Goal: Check status: Check status

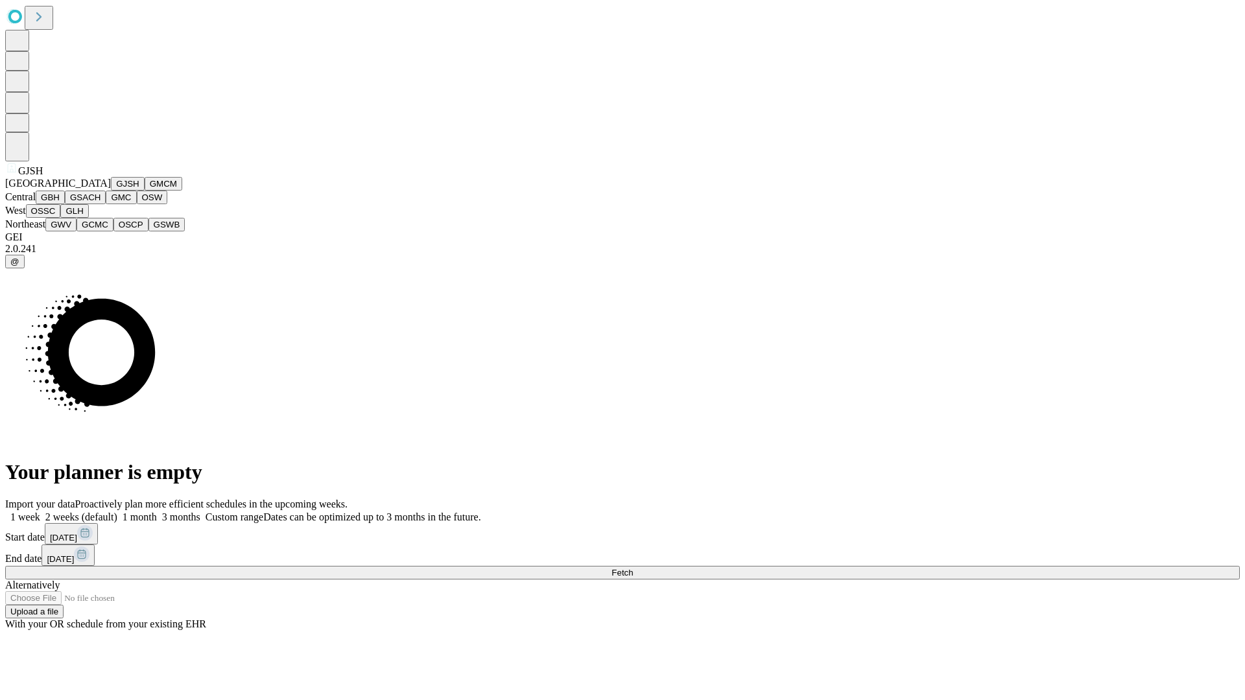
click at [111, 191] on button "GJSH" at bounding box center [128, 184] width 34 height 14
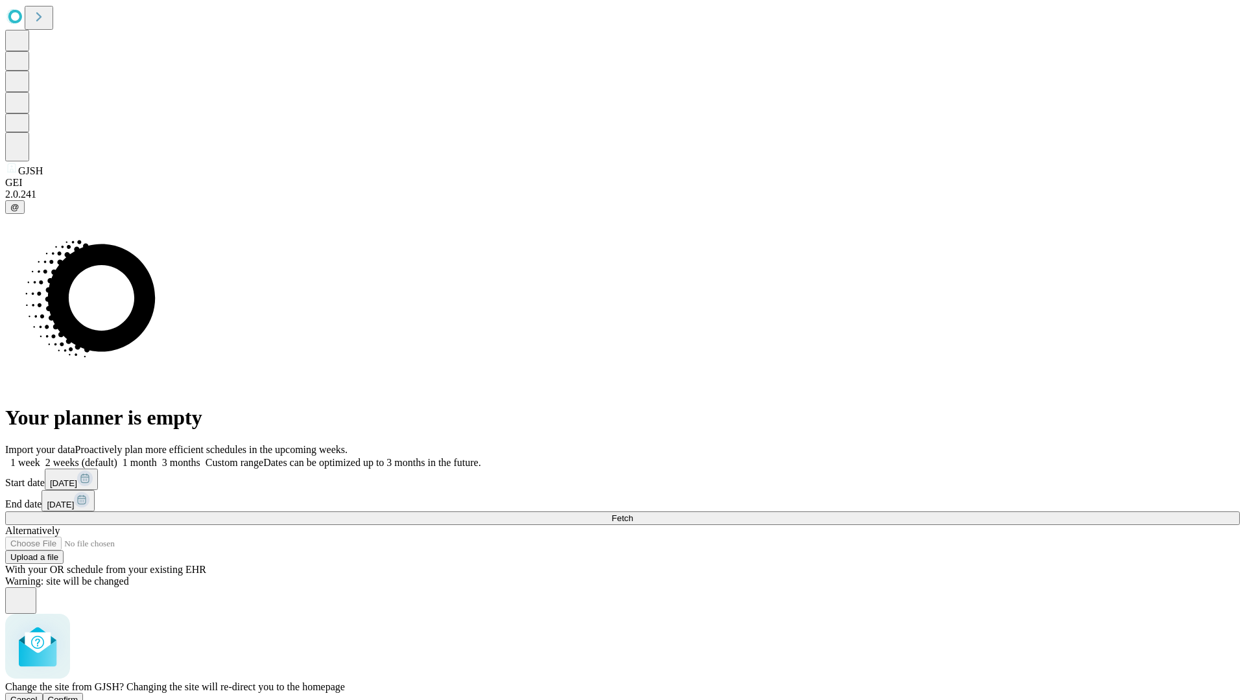
click at [78, 695] on span "Confirm" at bounding box center [63, 700] width 30 height 10
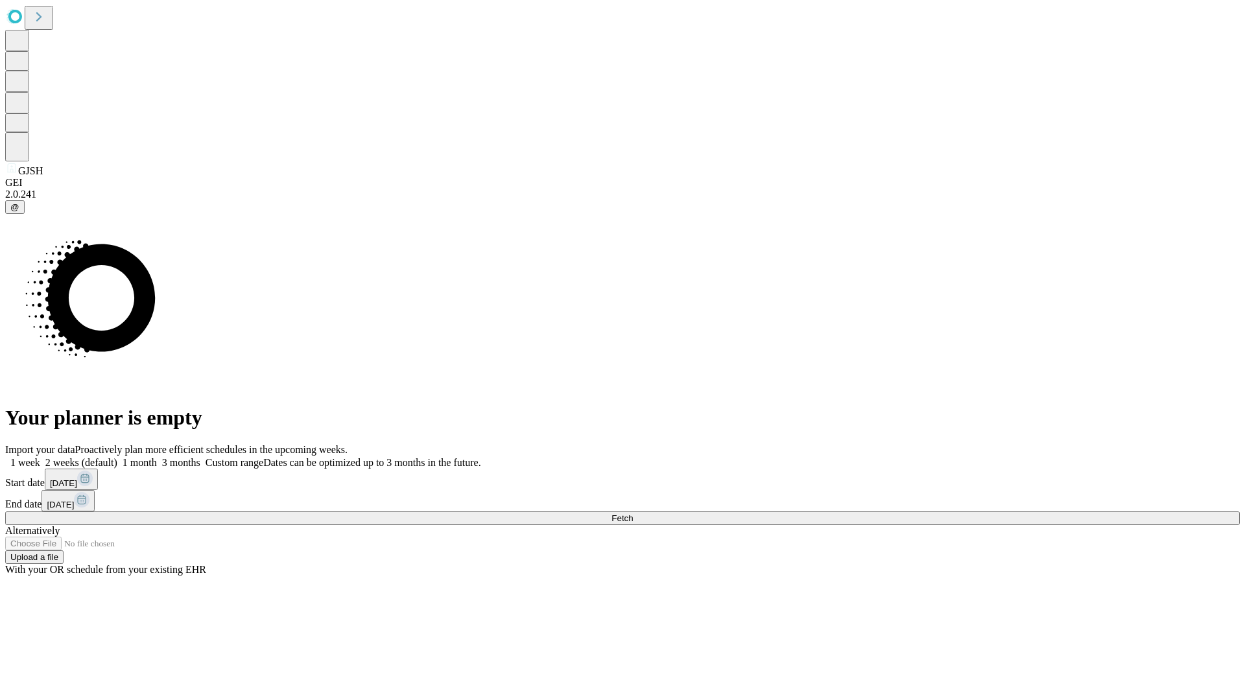
click at [157, 457] on label "1 month" at bounding box center [137, 462] width 40 height 11
click at [633, 514] on span "Fetch" at bounding box center [621, 519] width 21 height 10
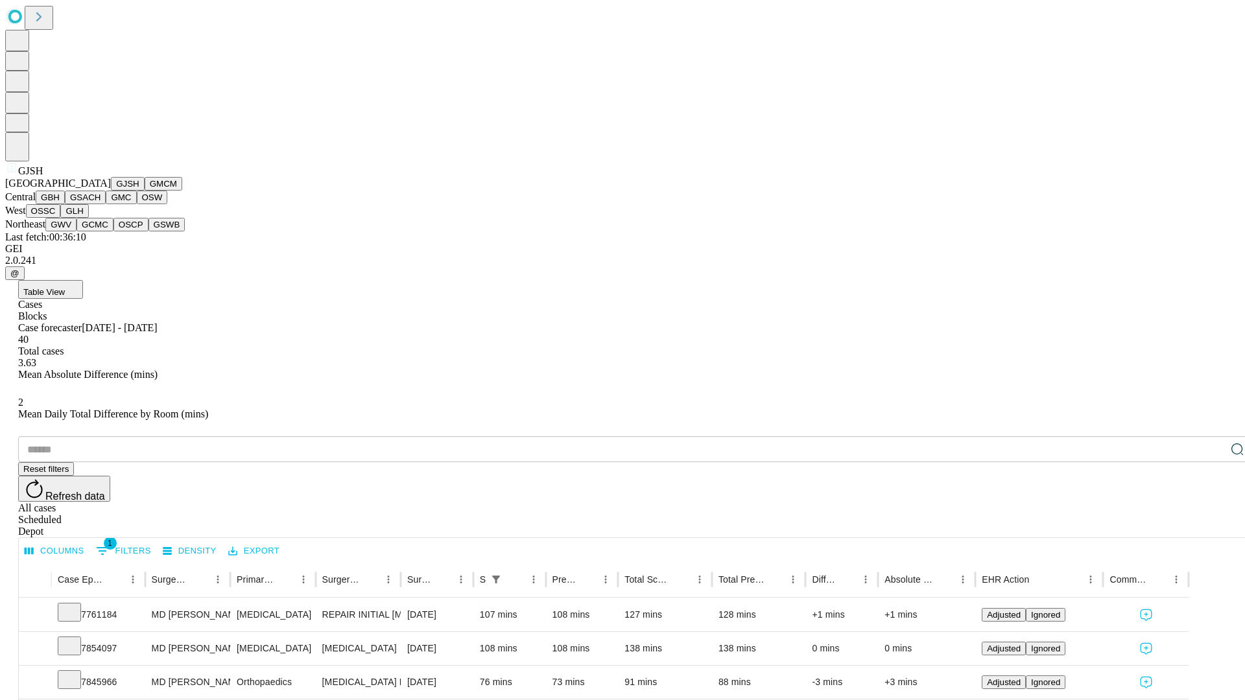
click at [145, 191] on button "GMCM" at bounding box center [164, 184] width 38 height 14
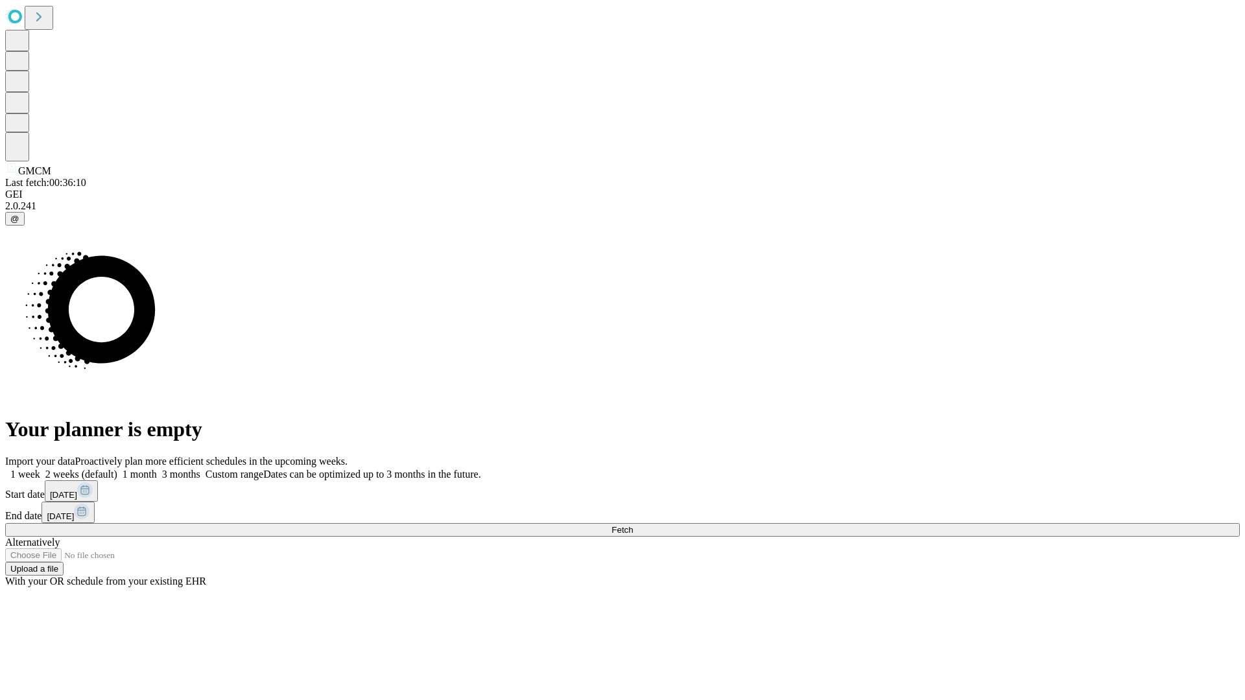
click at [157, 469] on label "1 month" at bounding box center [137, 474] width 40 height 11
click at [633, 525] on span "Fetch" at bounding box center [621, 530] width 21 height 10
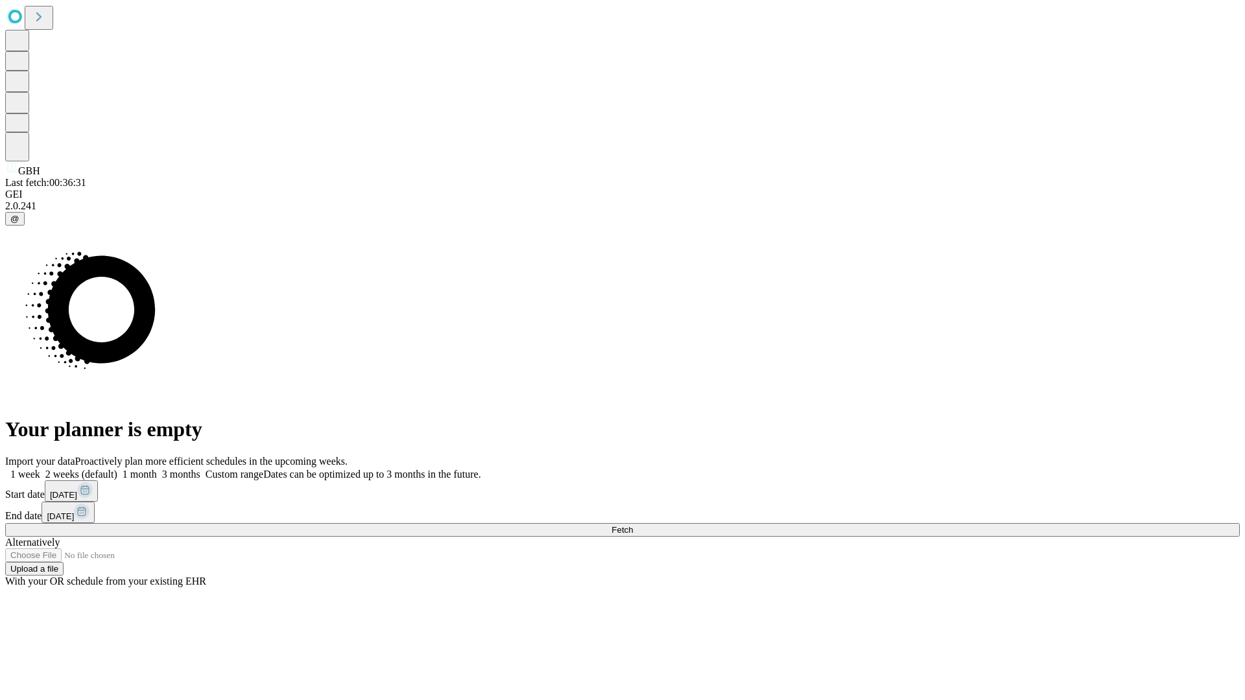
click at [157, 469] on label "1 month" at bounding box center [137, 474] width 40 height 11
click at [633, 525] on span "Fetch" at bounding box center [621, 530] width 21 height 10
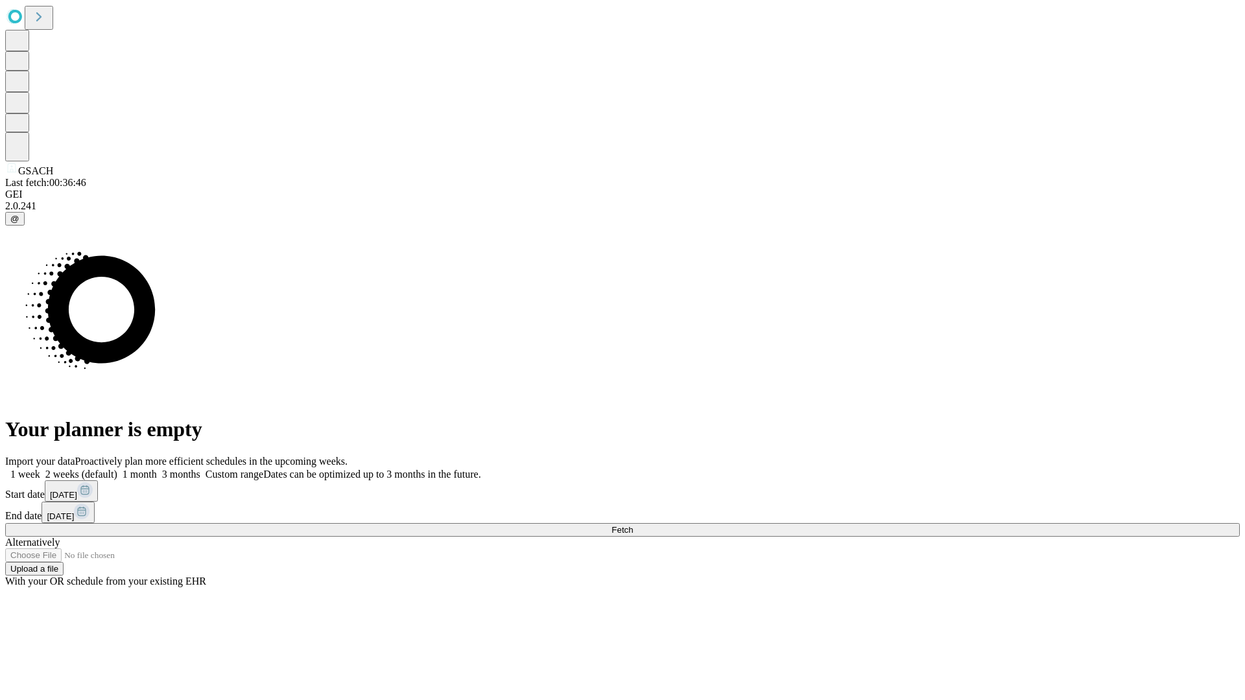
click at [157, 469] on label "1 month" at bounding box center [137, 474] width 40 height 11
click at [633, 525] on span "Fetch" at bounding box center [621, 530] width 21 height 10
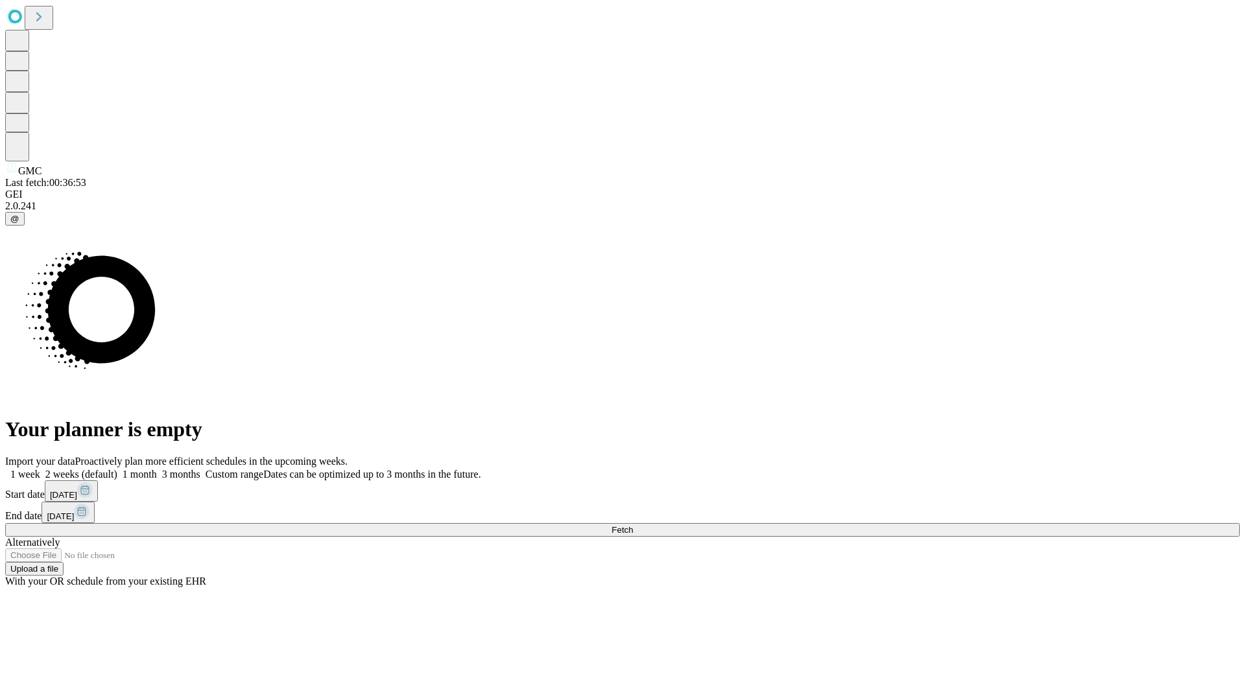
click at [633, 525] on span "Fetch" at bounding box center [621, 530] width 21 height 10
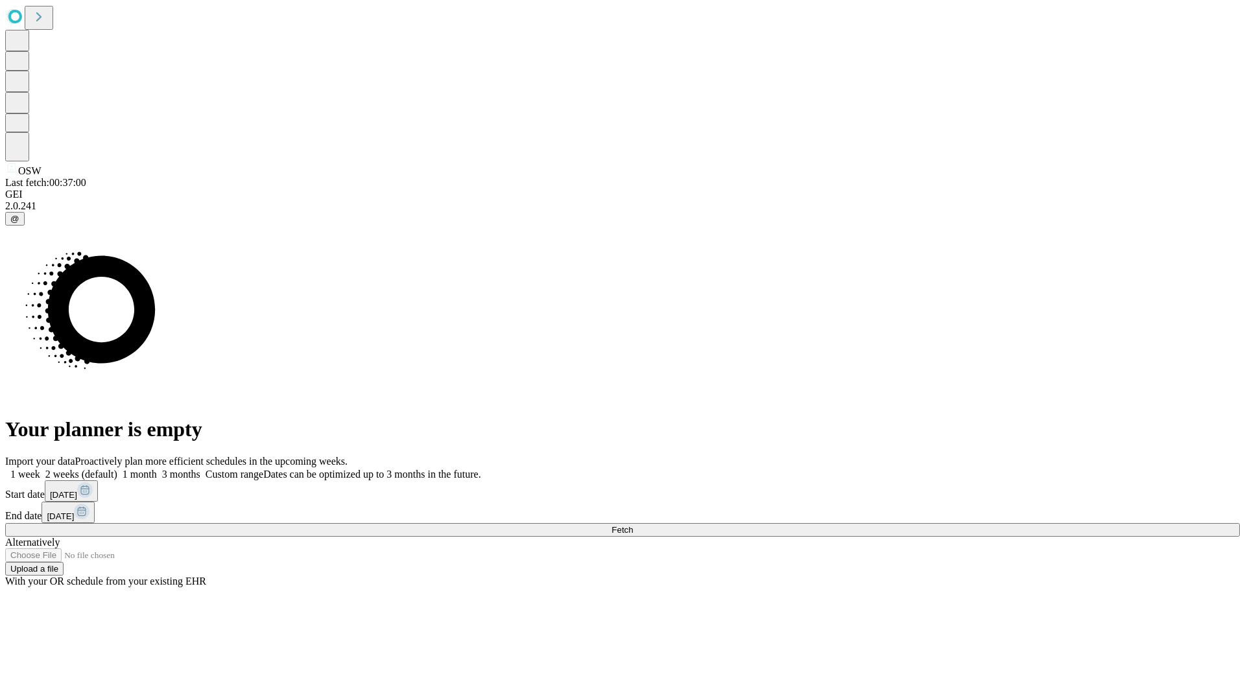
click at [157, 469] on label "1 month" at bounding box center [137, 474] width 40 height 11
click at [633, 525] on span "Fetch" at bounding box center [621, 530] width 21 height 10
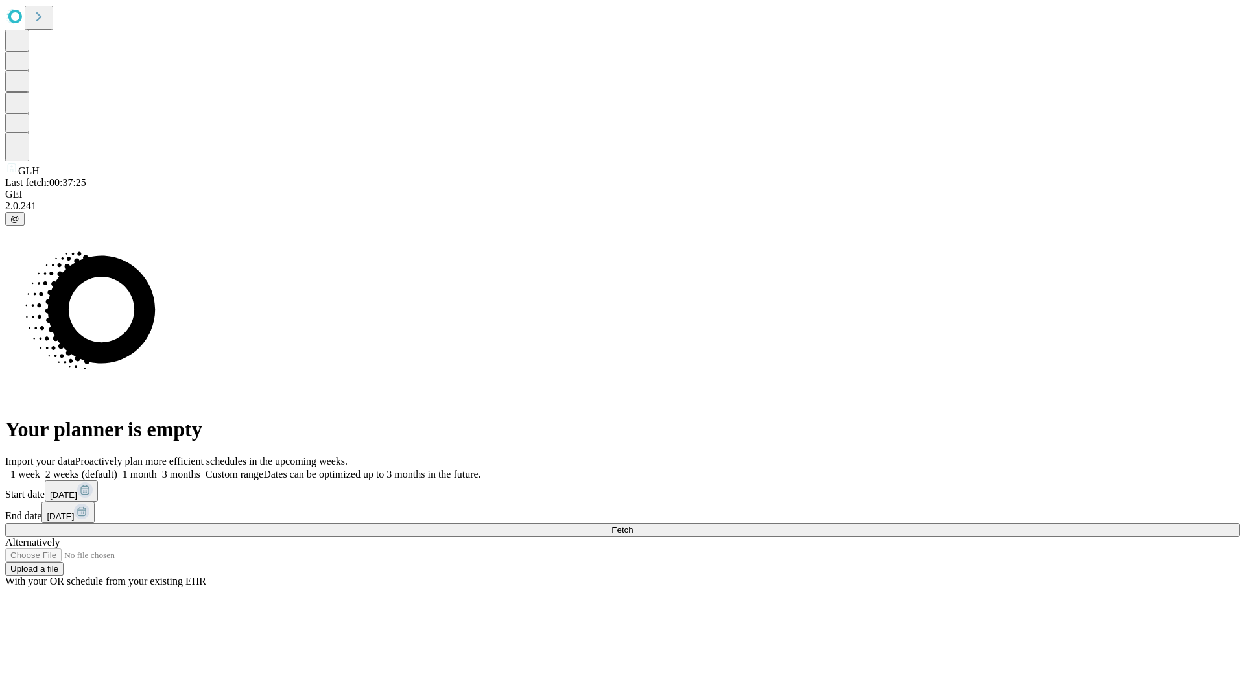
click at [157, 469] on label "1 month" at bounding box center [137, 474] width 40 height 11
click at [633, 525] on span "Fetch" at bounding box center [621, 530] width 21 height 10
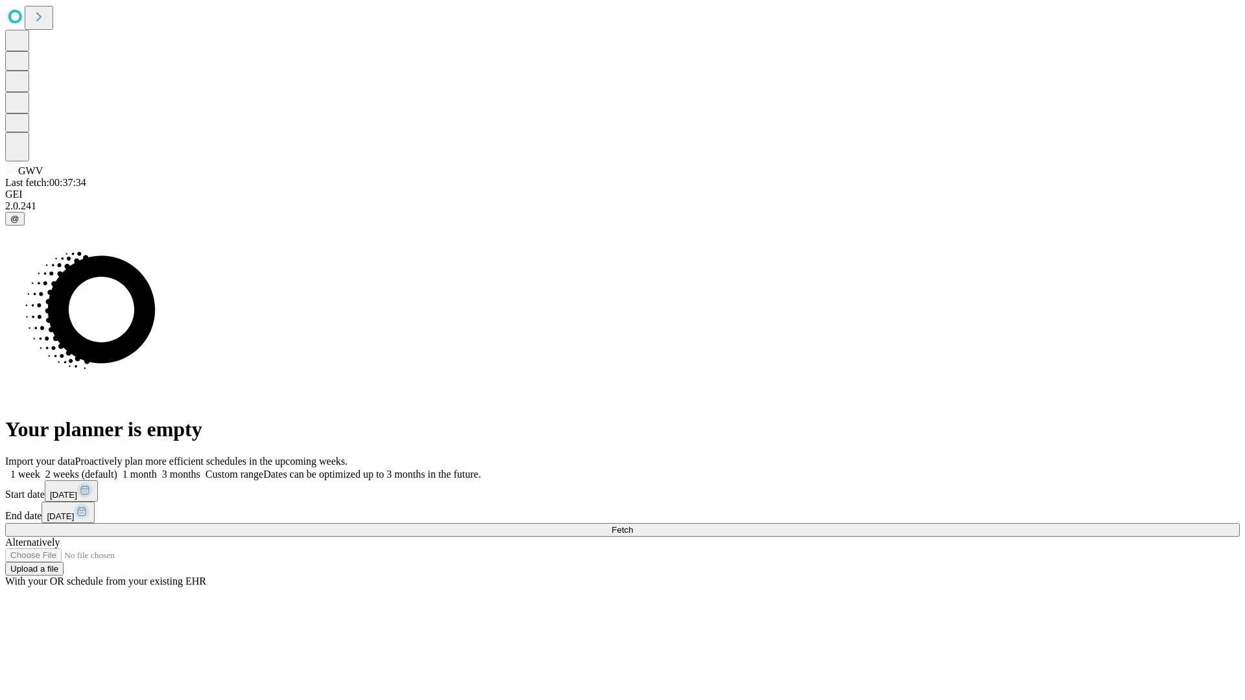
click at [157, 469] on label "1 month" at bounding box center [137, 474] width 40 height 11
click at [633, 525] on span "Fetch" at bounding box center [621, 530] width 21 height 10
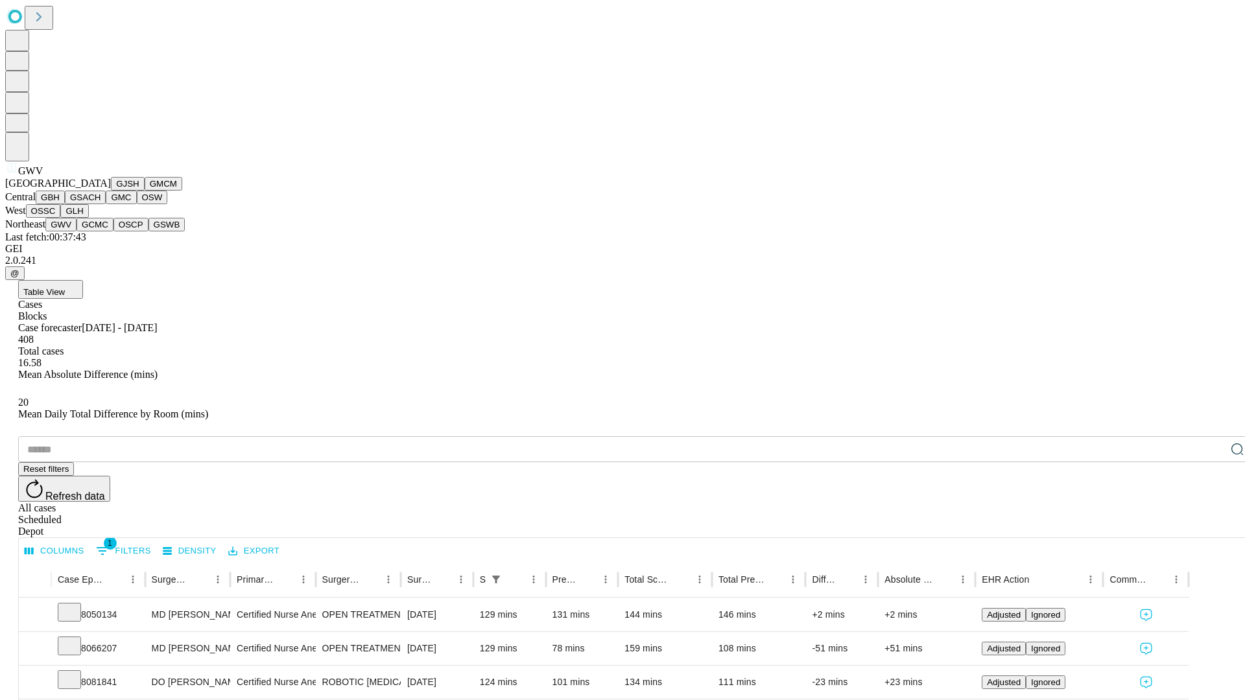
click at [101, 231] on button "GCMC" at bounding box center [95, 225] width 37 height 14
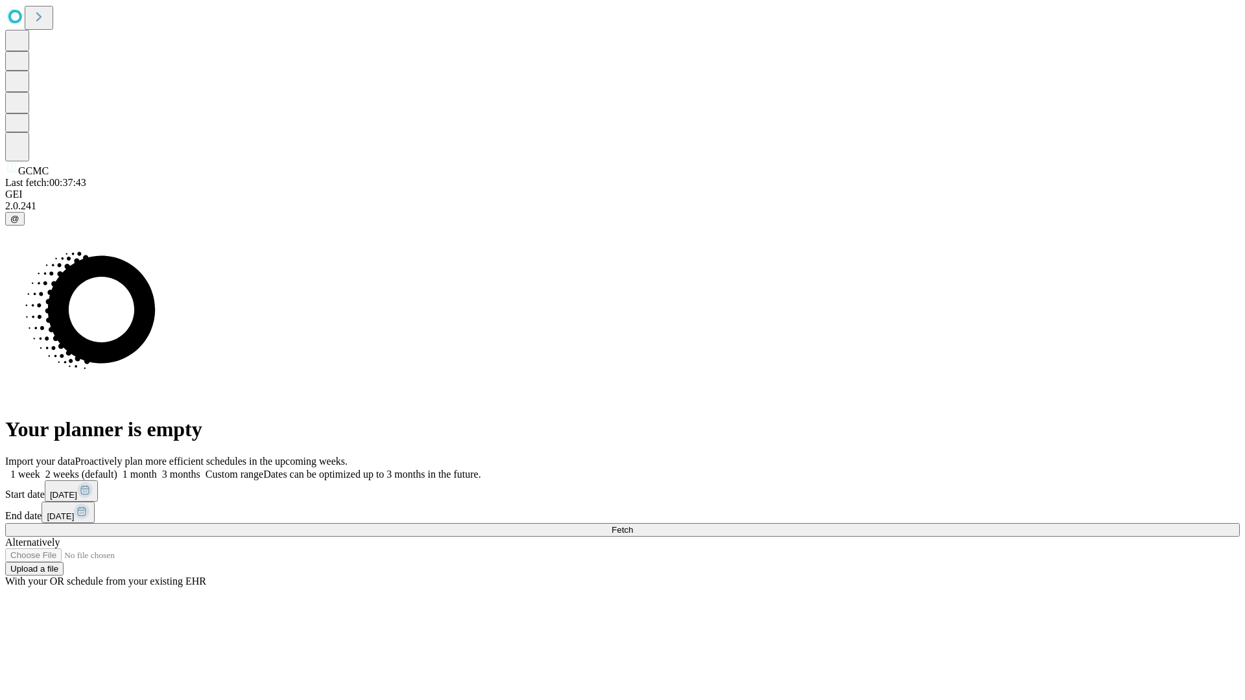
click at [157, 469] on label "1 month" at bounding box center [137, 474] width 40 height 11
click at [633, 525] on span "Fetch" at bounding box center [621, 530] width 21 height 10
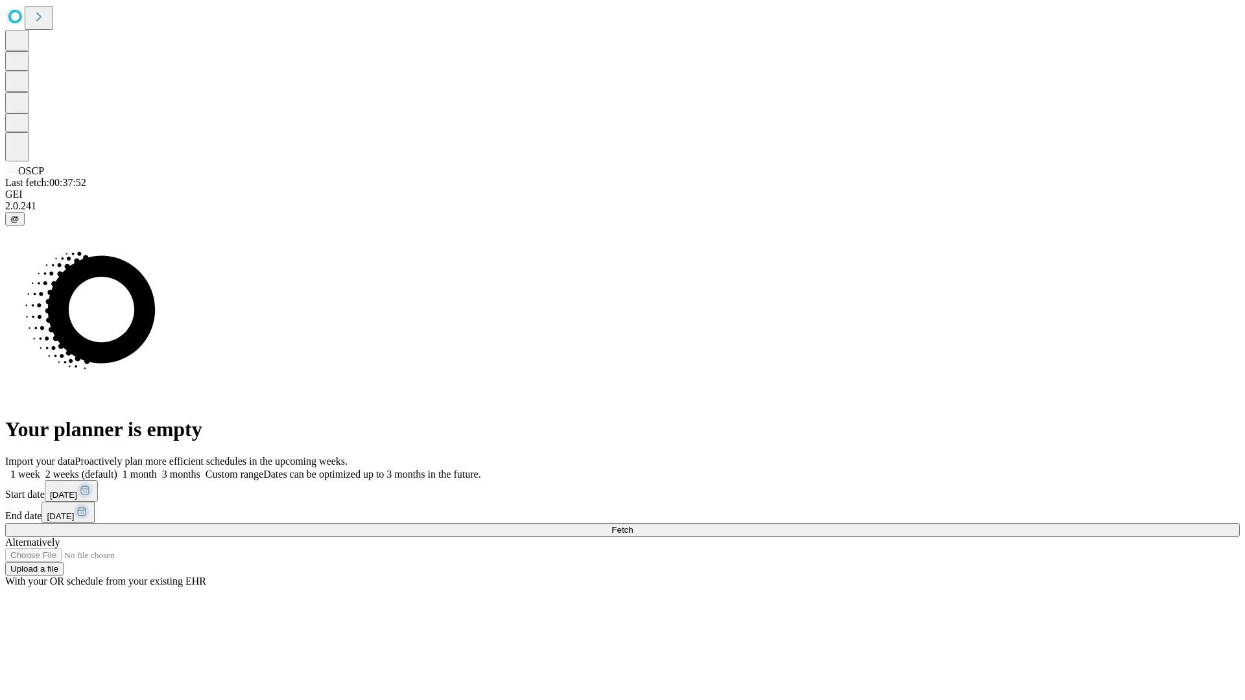
click at [157, 469] on label "1 month" at bounding box center [137, 474] width 40 height 11
click at [633, 525] on span "Fetch" at bounding box center [621, 530] width 21 height 10
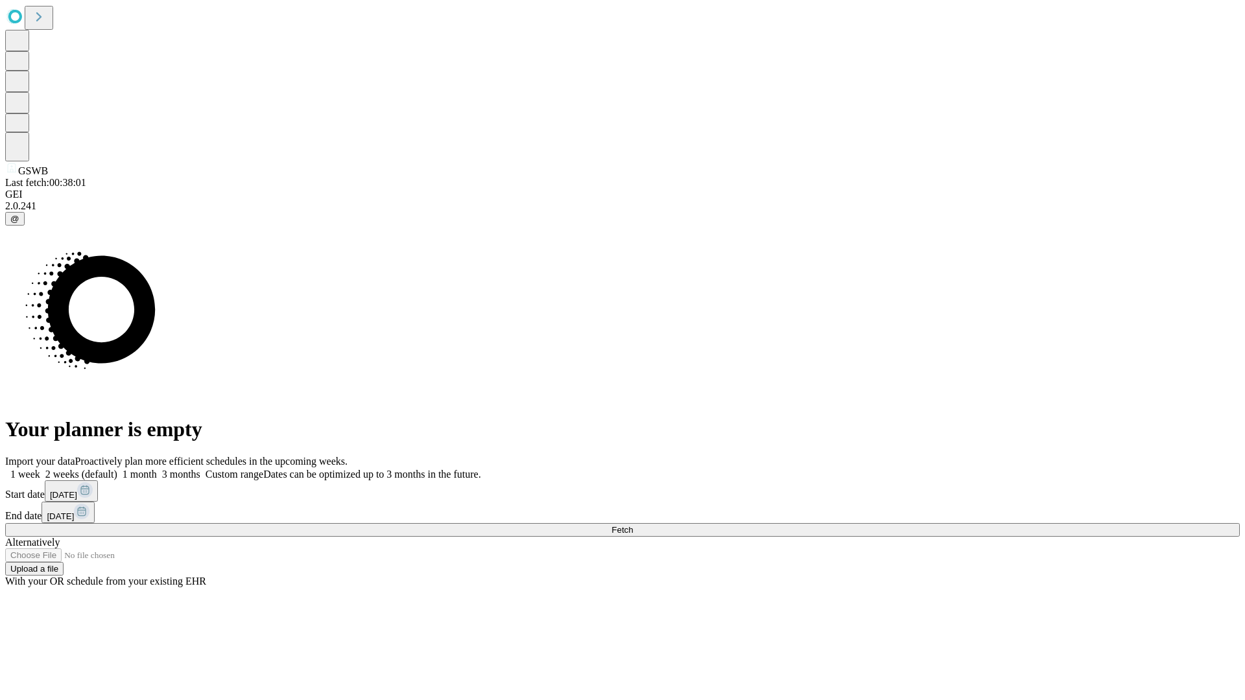
click at [633, 525] on span "Fetch" at bounding box center [621, 530] width 21 height 10
